Goal: Task Accomplishment & Management: Use online tool/utility

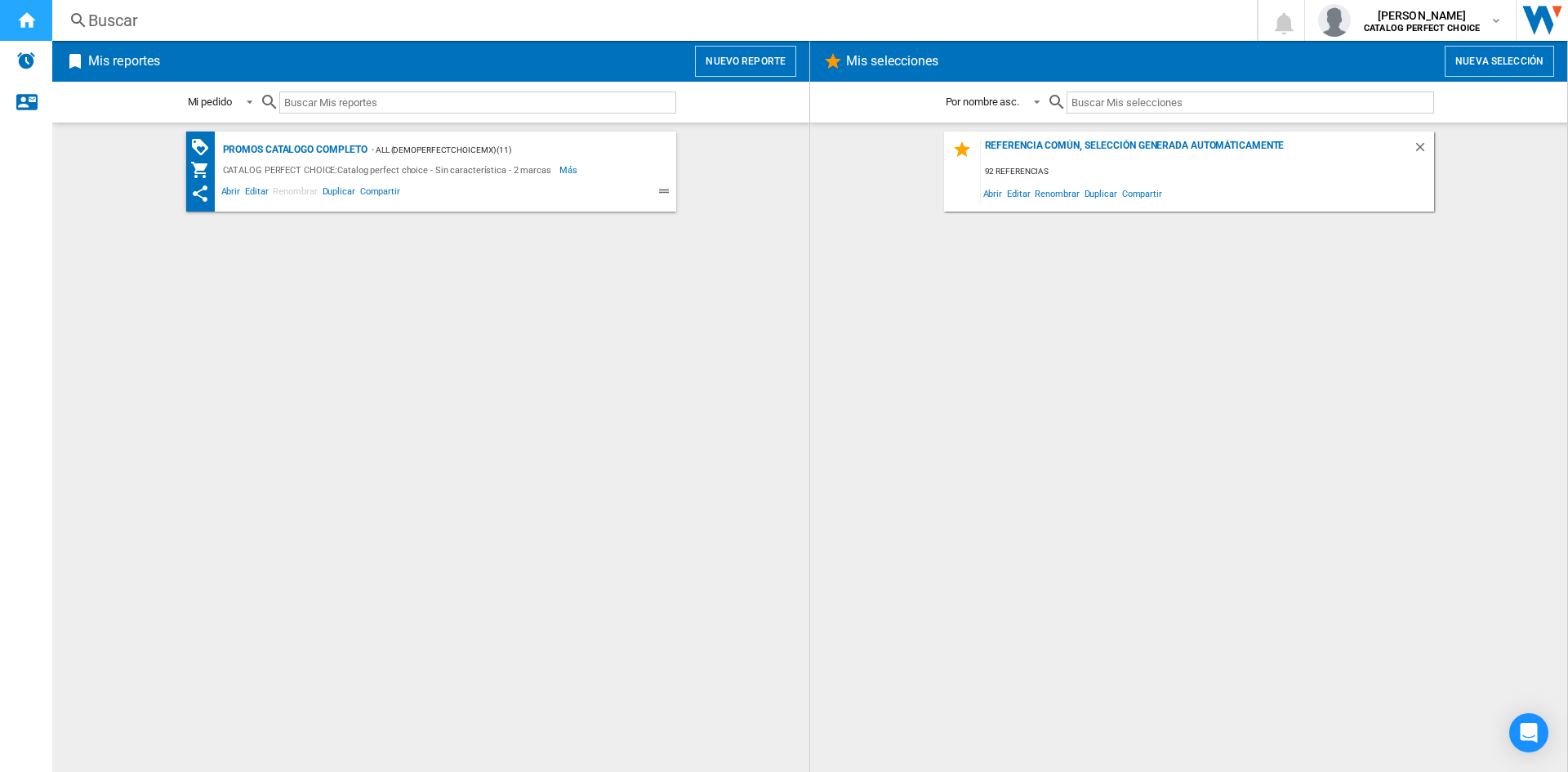
click at [31, 36] on div "Inicio" at bounding box center [26, 21] width 53 height 41
click at [305, 150] on div "Promos catalogo completo" at bounding box center [293, 150] width 149 height 21
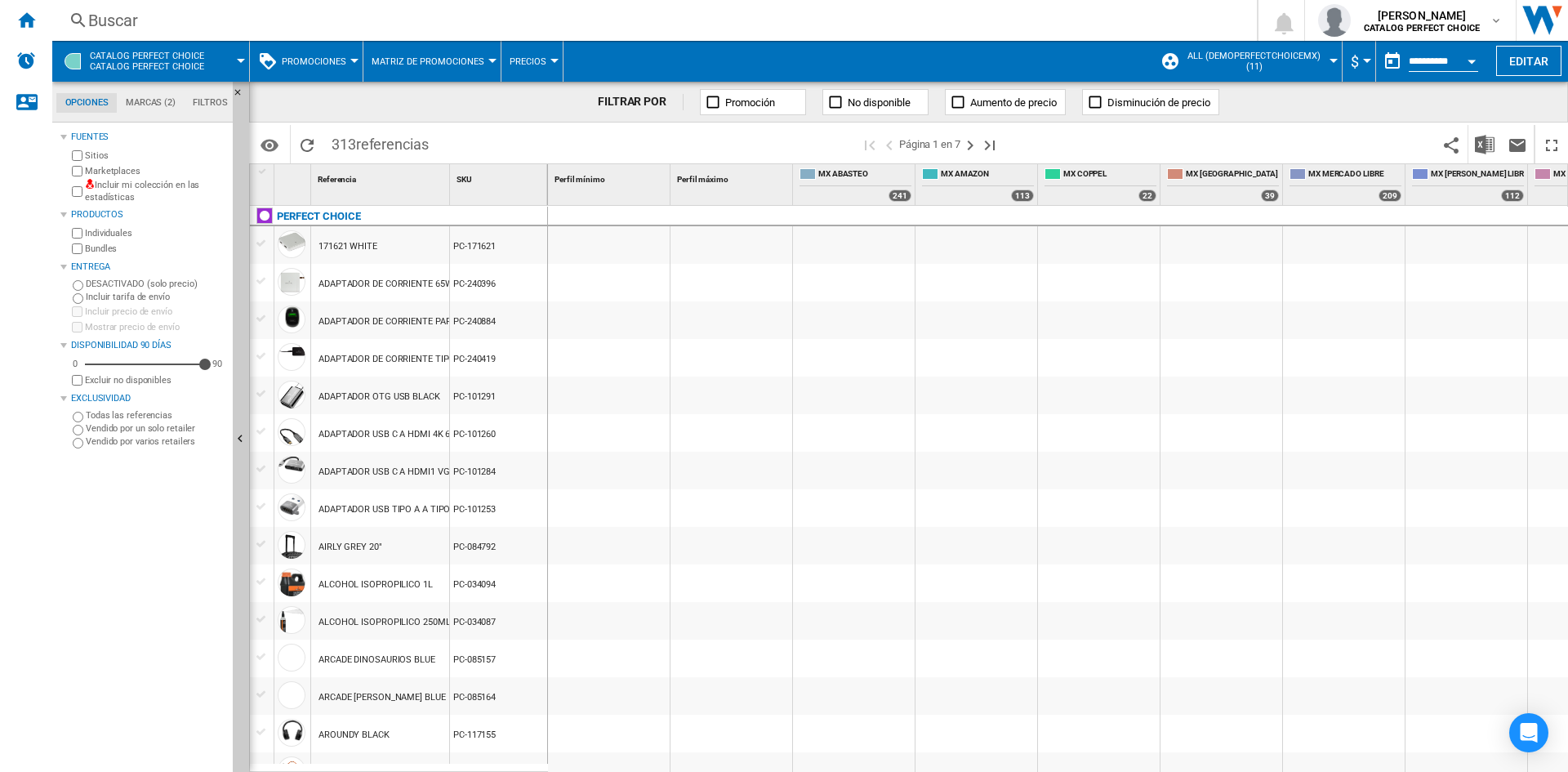
click at [215, 54] on button "CATALOG PERFECT CHOICE Catalog perfect choice" at bounding box center [155, 62] width 130 height 41
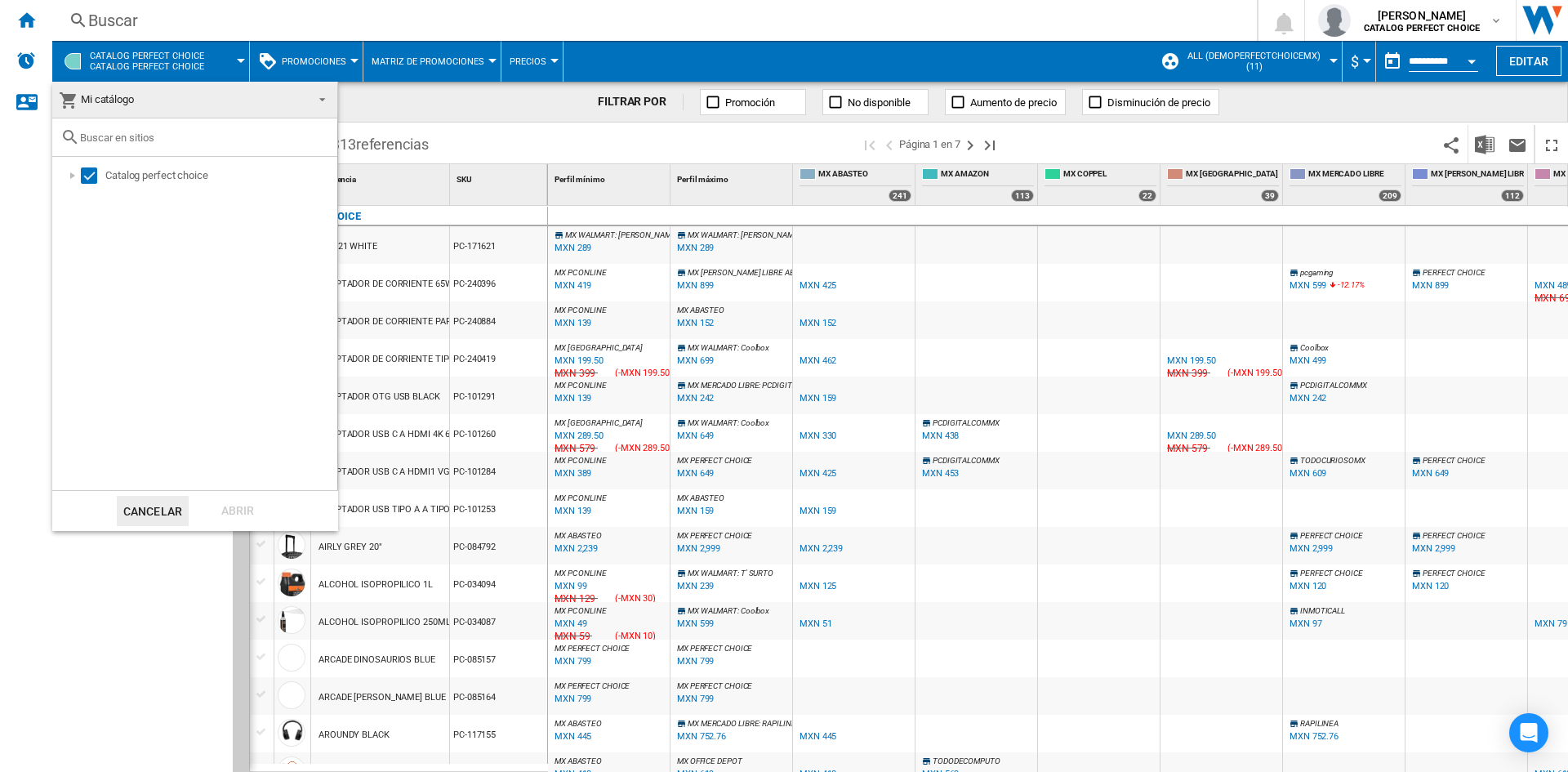
click at [432, 130] on md-backdrop at bounding box center [784, 386] width 1568 height 772
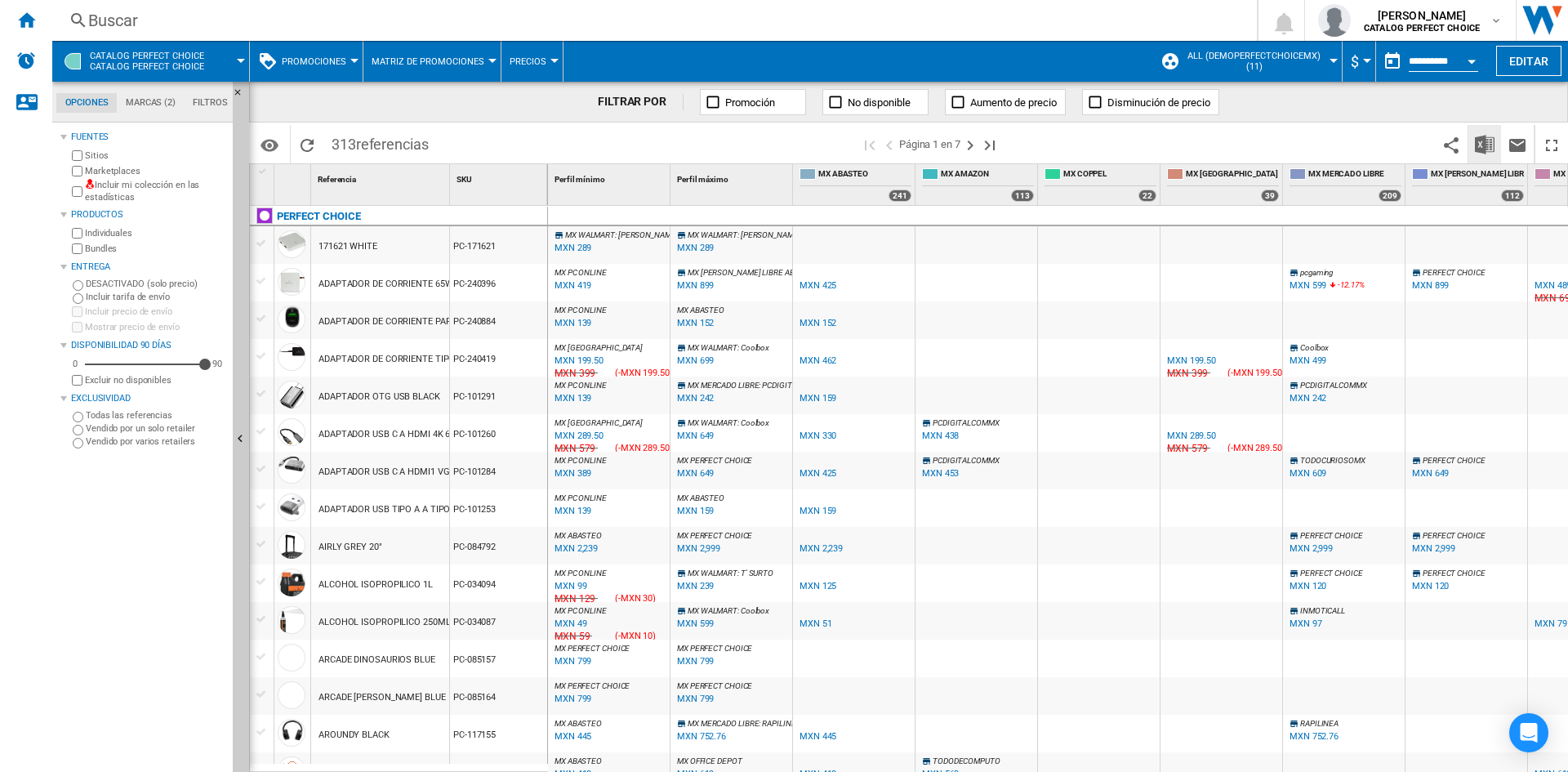
click at [1493, 142] on img "Descargar en Excel" at bounding box center [1484, 144] width 20 height 20
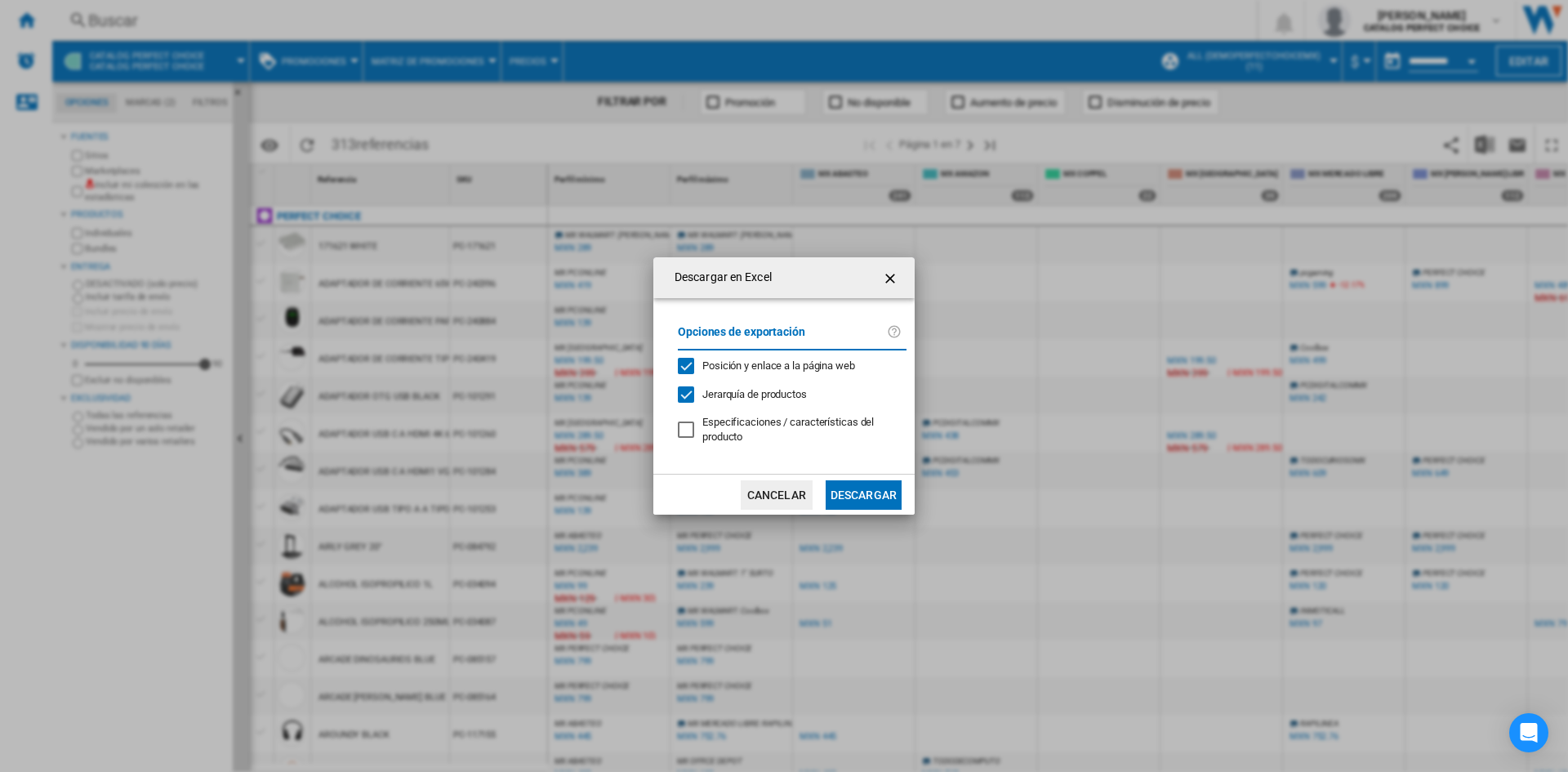
click at [839, 497] on button "Descargar" at bounding box center [863, 494] width 76 height 29
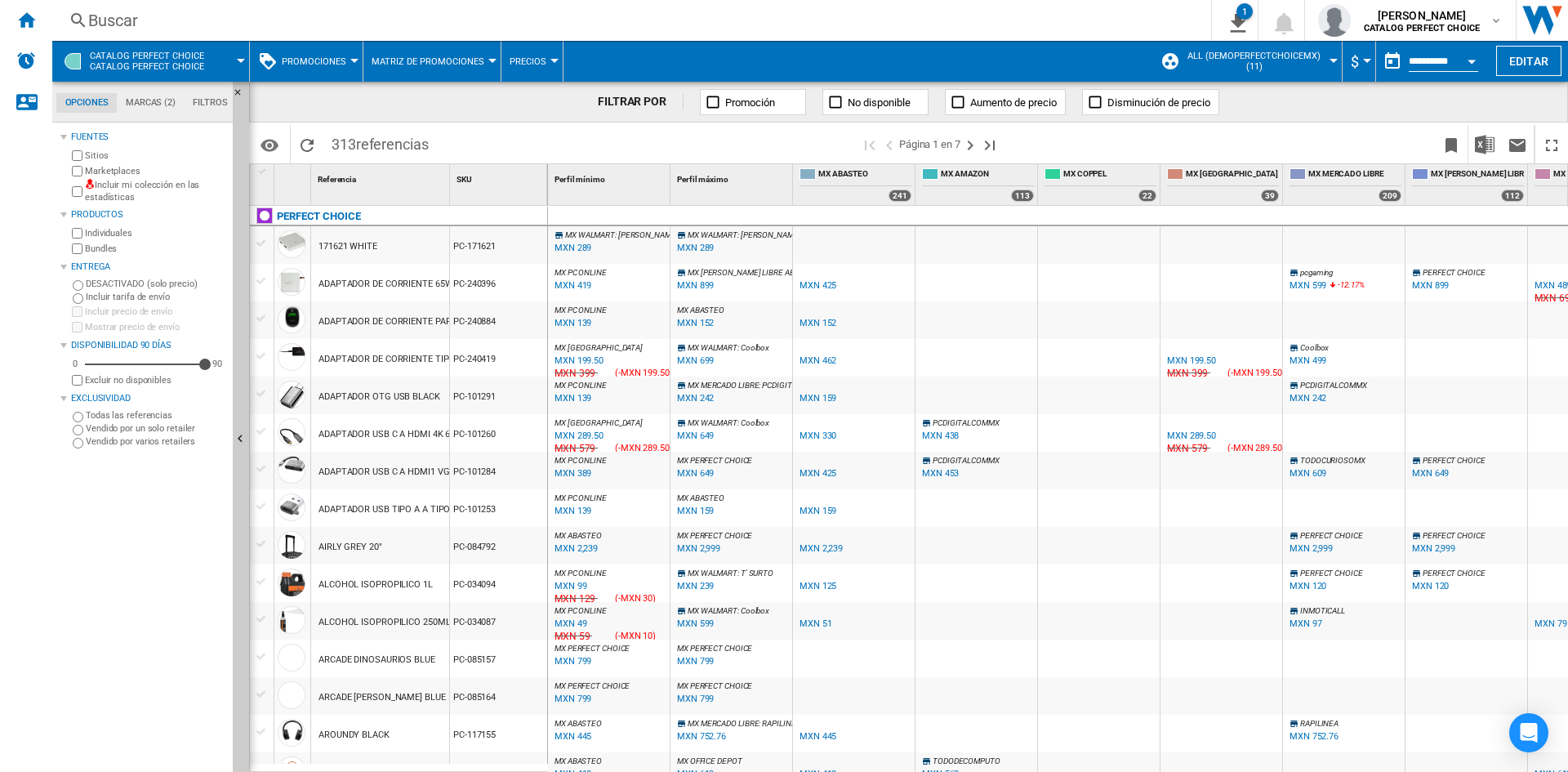
click at [1106, 103] on button "Disminución de precio" at bounding box center [1150, 102] width 137 height 26
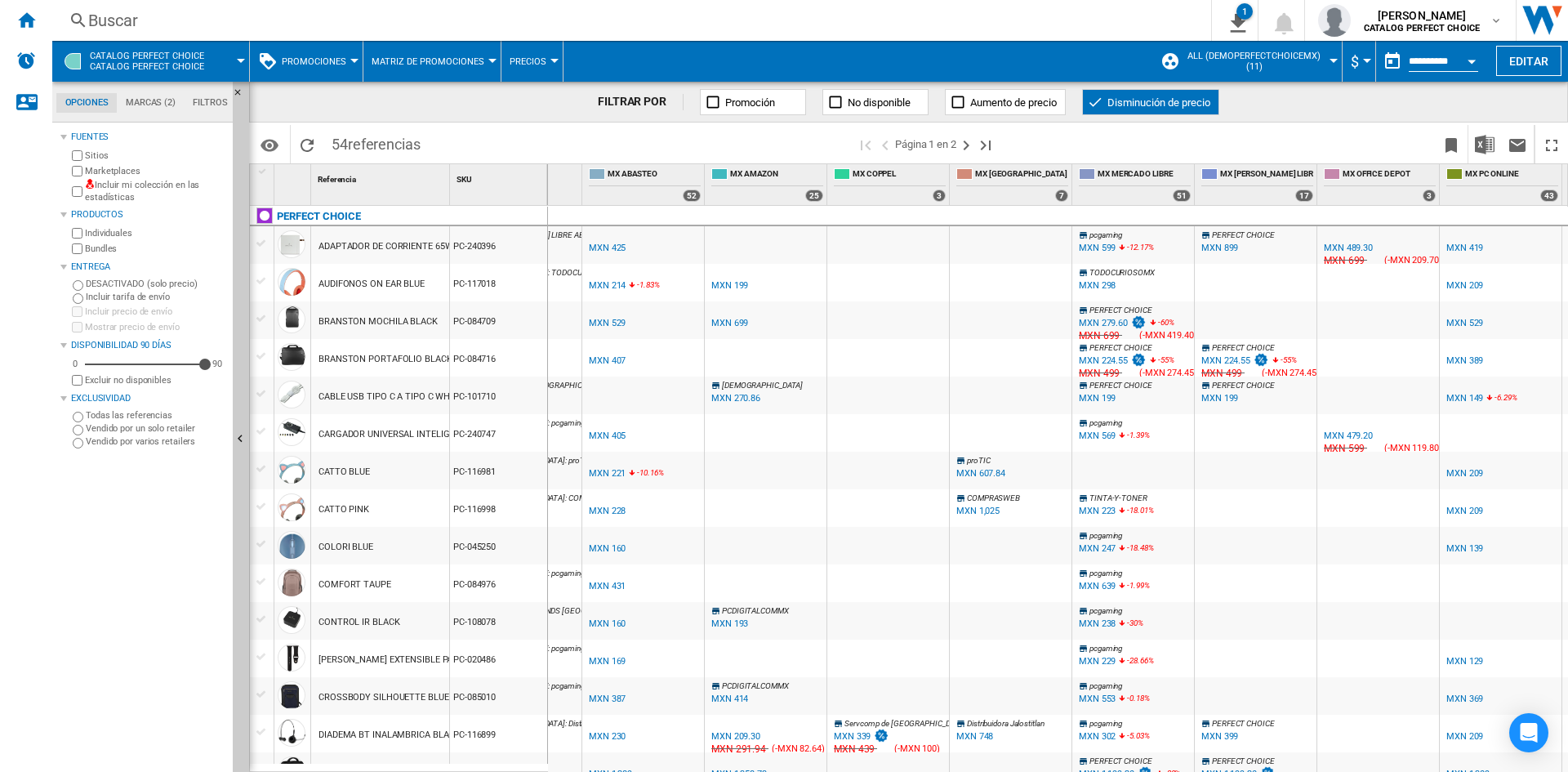
scroll to position [0, 218]
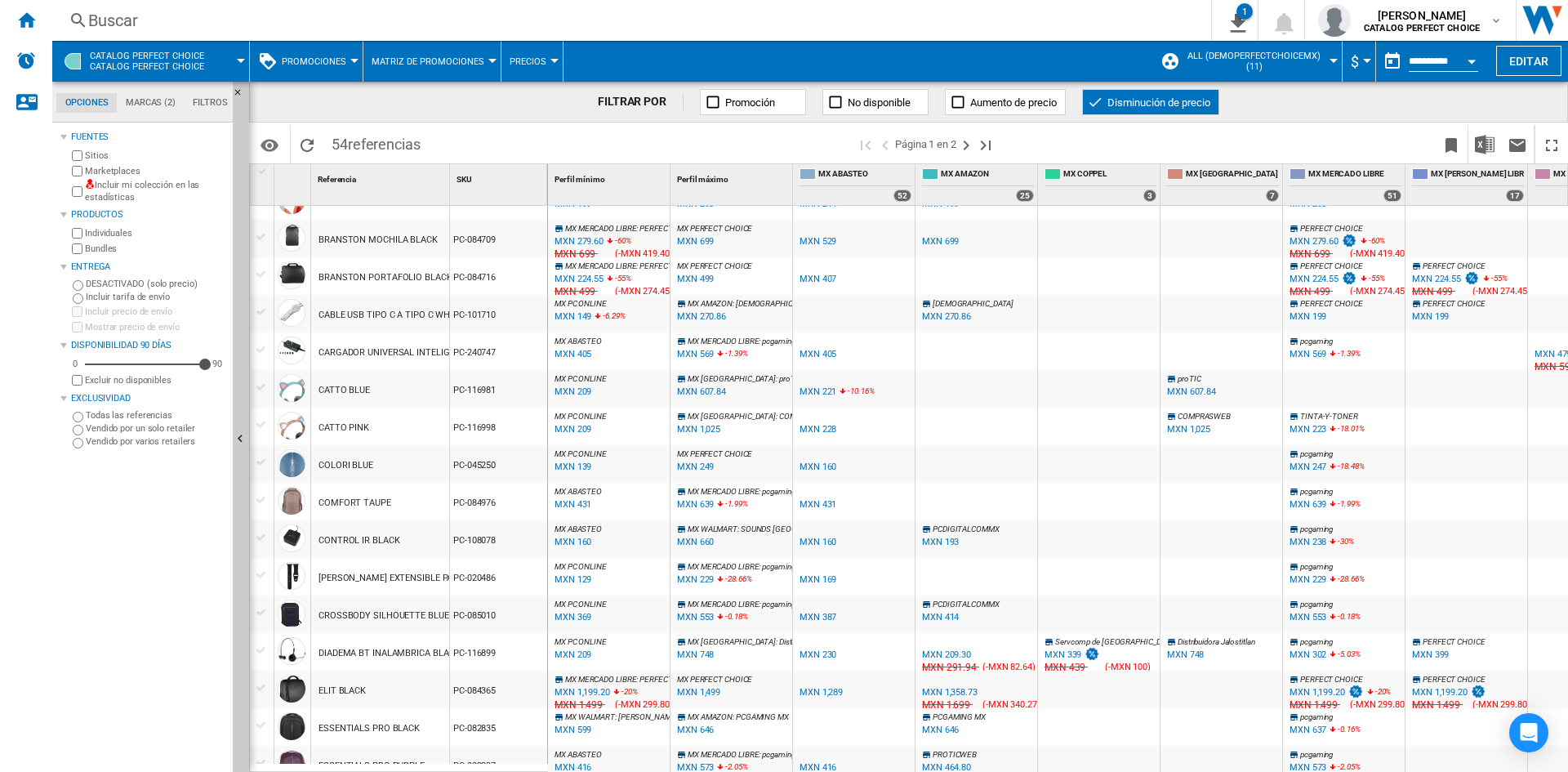
click at [956, 652] on div "MXN 209.30" at bounding box center [947, 654] width 49 height 10
